Goal: Task Accomplishment & Management: Manage account settings

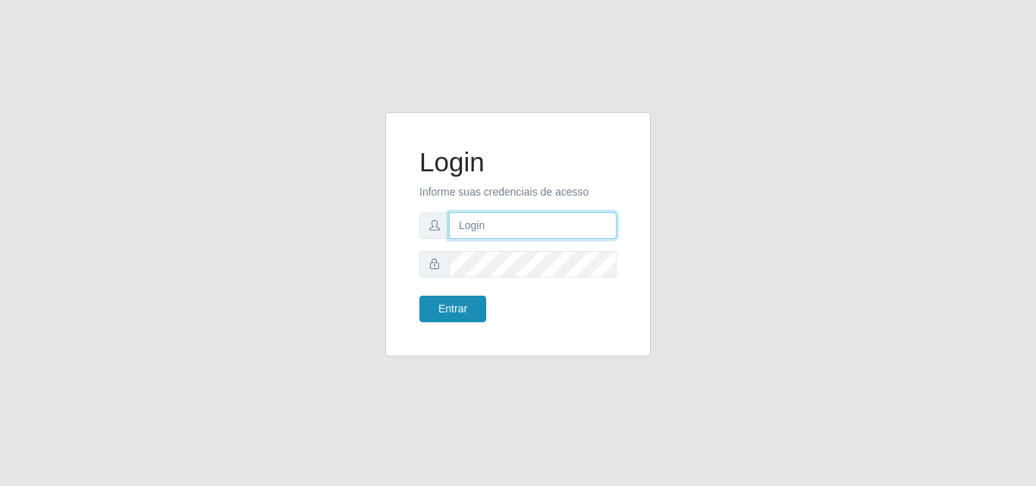
type input "[EMAIL_ADDRESS][DOMAIN_NAME]"
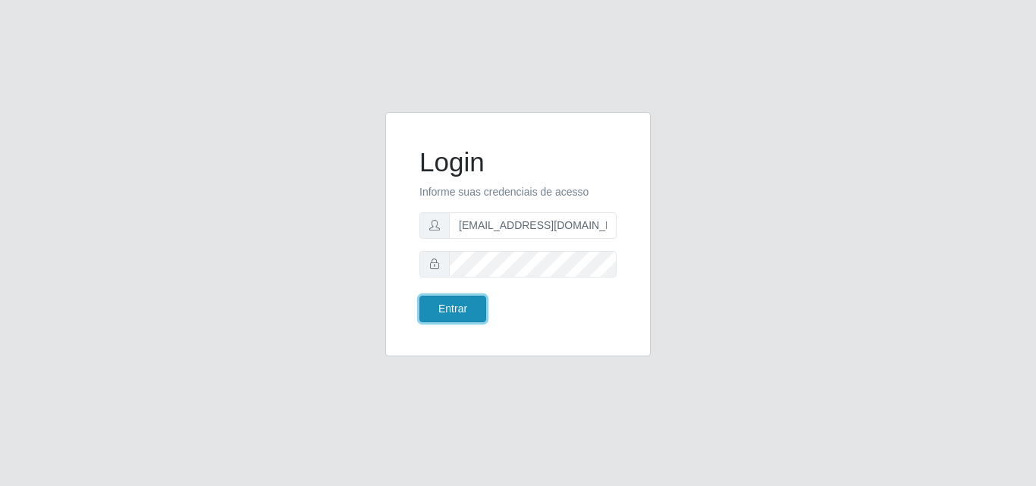
click at [459, 316] on button "Entrar" at bounding box center [453, 309] width 67 height 27
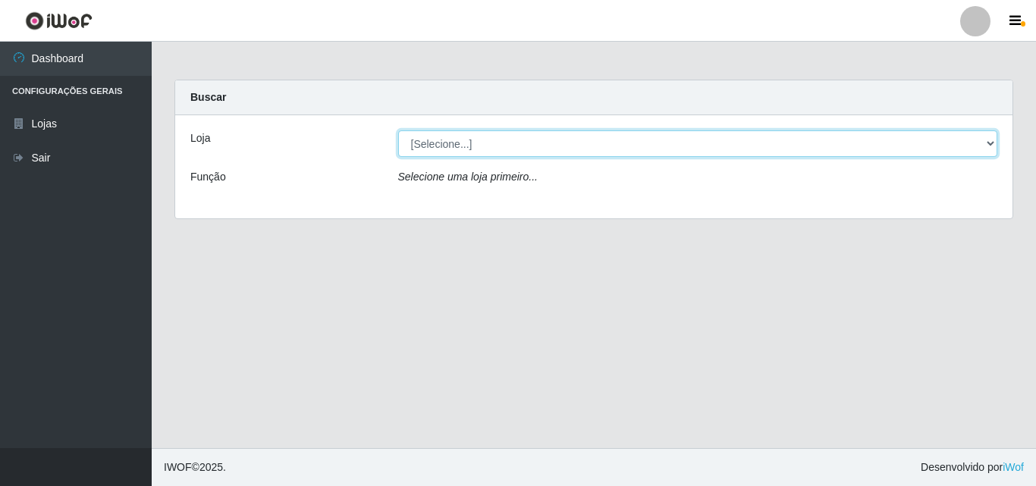
click at [530, 142] on select "[Selecione...] Rede Potiguar 1 - Macaíba" at bounding box center [698, 143] width 600 height 27
select select "100"
click at [398, 130] on select "[Selecione...] Rede Potiguar 1 - Macaíba" at bounding box center [698, 143] width 600 height 27
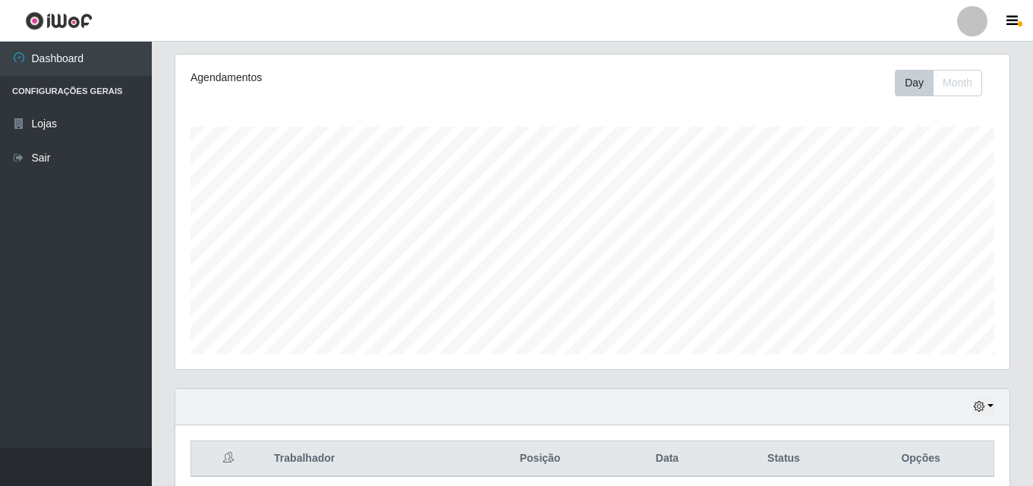
scroll to position [200, 0]
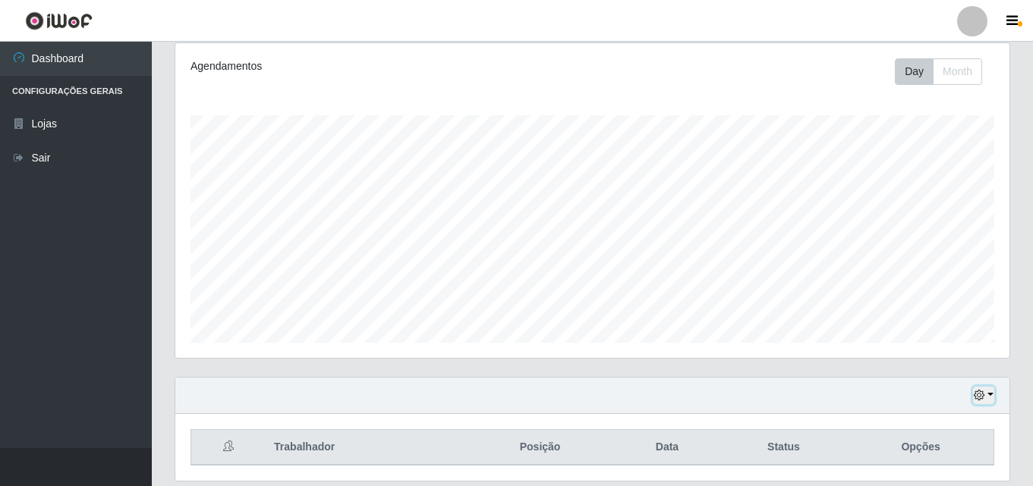
drag, startPoint x: 983, startPoint y: 393, endPoint x: 976, endPoint y: 389, distance: 7.8
click at [982, 393] on icon "button" at bounding box center [978, 395] width 11 height 11
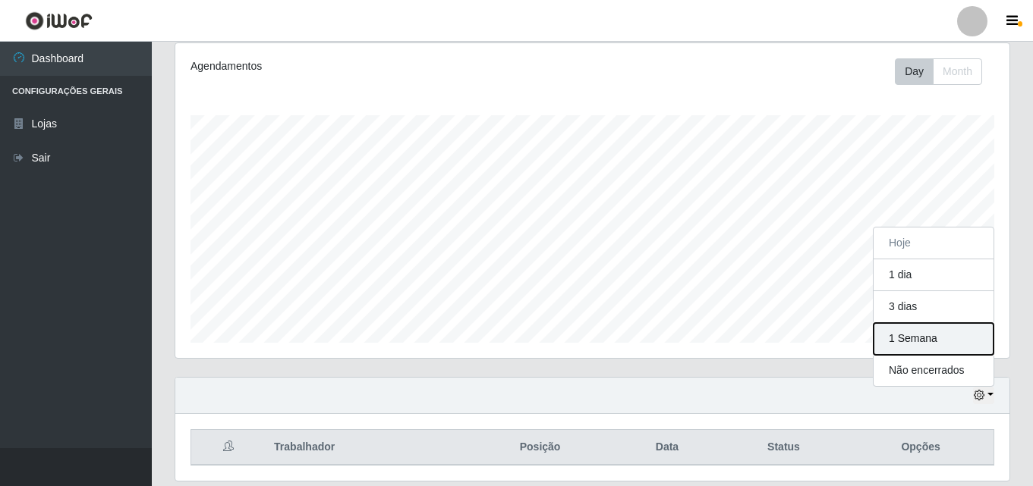
click at [938, 348] on button "1 Semana" at bounding box center [933, 339] width 120 height 32
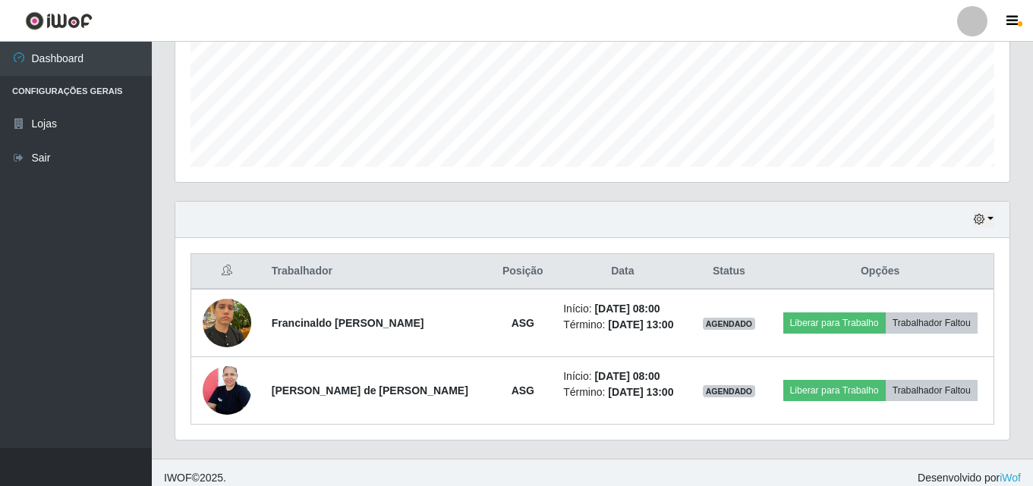
scroll to position [386, 0]
